Goal: Consume media (video, audio)

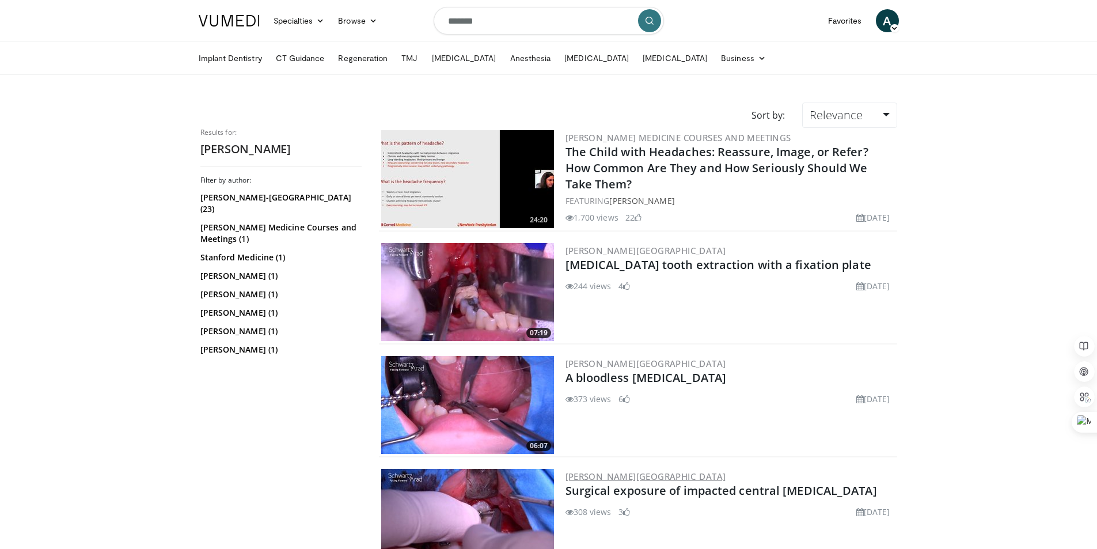
click at [652, 475] on link "[PERSON_NAME][GEOGRAPHIC_DATA]" at bounding box center [645, 476] width 161 height 12
